Goal: Navigation & Orientation: Understand site structure

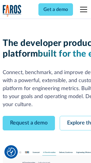
scroll to position [34, 0]
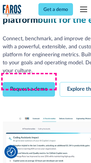
click at [29, 83] on link "Request a demo" at bounding box center [29, 90] width 53 height 15
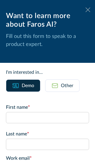
click at [86, 10] on icon at bounding box center [88, 9] width 5 height 4
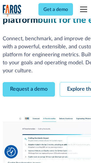
click at [77, 83] on link "Explore the platform" at bounding box center [91, 90] width 63 height 15
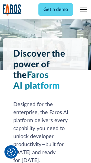
scroll to position [4523, 0]
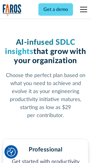
scroll to position [941, 0]
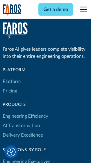
click at [12, 82] on link "Platform" at bounding box center [12, 82] width 18 height 10
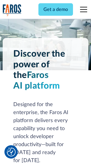
scroll to position [4714, 0]
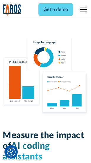
scroll to position [3707, 0]
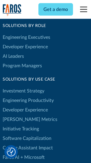
click at [18, 115] on link "[PERSON_NAME] Metrics" at bounding box center [30, 120] width 55 height 10
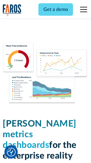
scroll to position [2629, 0]
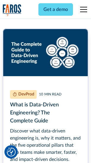
scroll to position [2697, 0]
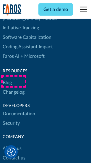
click at [14, 88] on link "Changelog" at bounding box center [14, 93] width 22 height 10
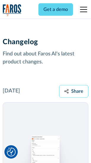
scroll to position [7281, 0]
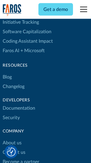
click at [12, 139] on link "About us" at bounding box center [12, 144] width 19 height 10
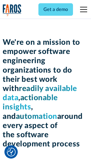
scroll to position [2053, 0]
